Goal: Navigation & Orientation: Go to known website

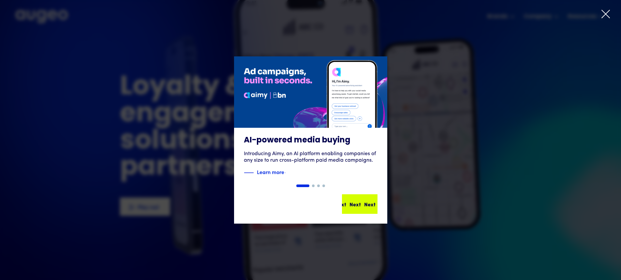
click at [356, 202] on div "Next Next Next Next" at bounding box center [362, 204] width 59 height 8
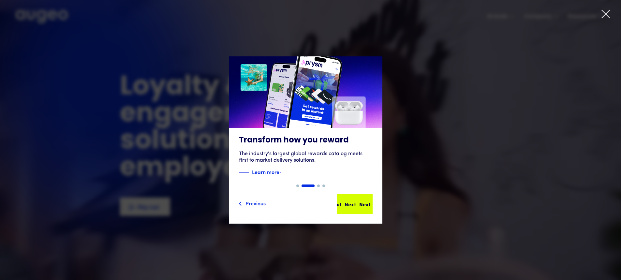
click at [364, 200] on div "Next Next Next Next" at bounding box center [351, 204] width 59 height 8
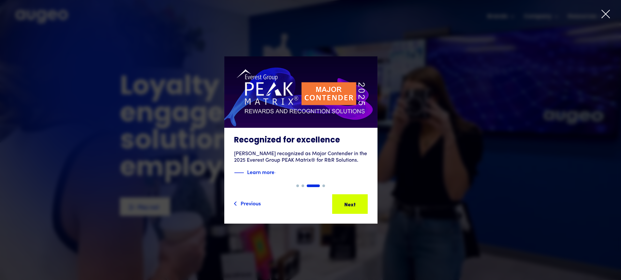
click at [607, 13] on icon at bounding box center [606, 14] width 8 height 8
